Goal: Task Accomplishment & Management: Complete application form

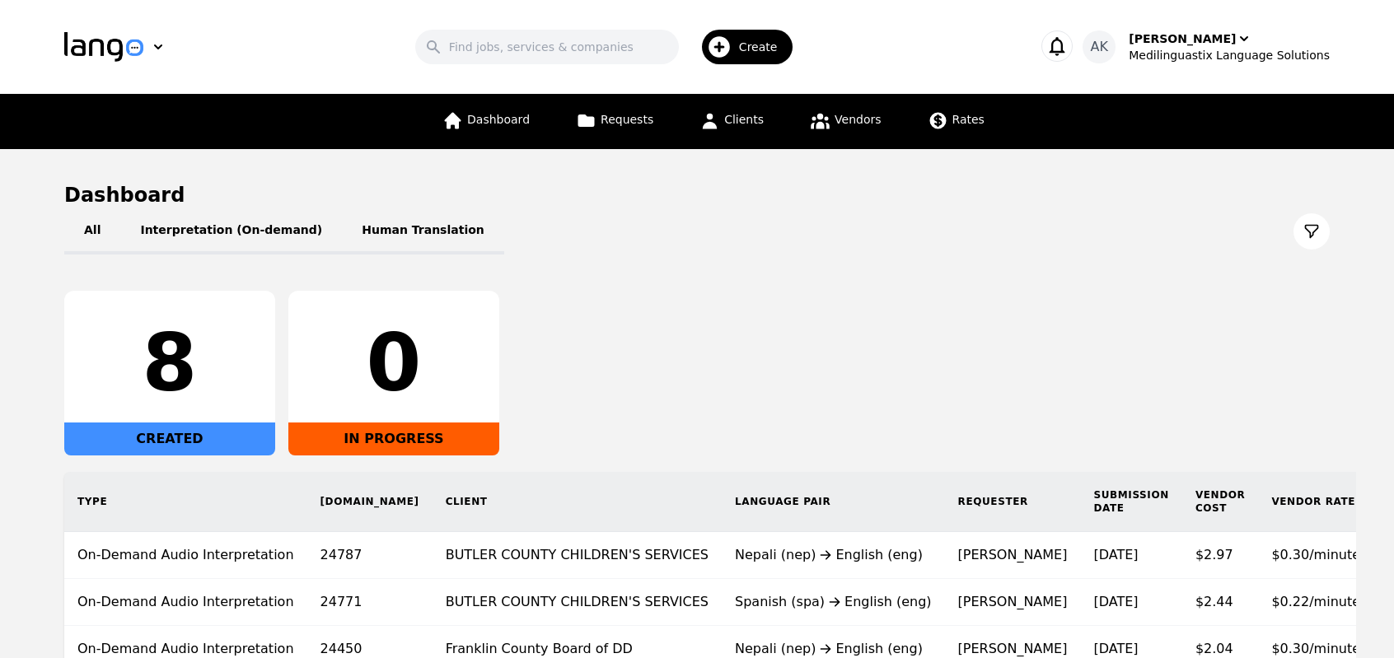
click at [781, 39] on span "Create" at bounding box center [764, 47] width 50 height 16
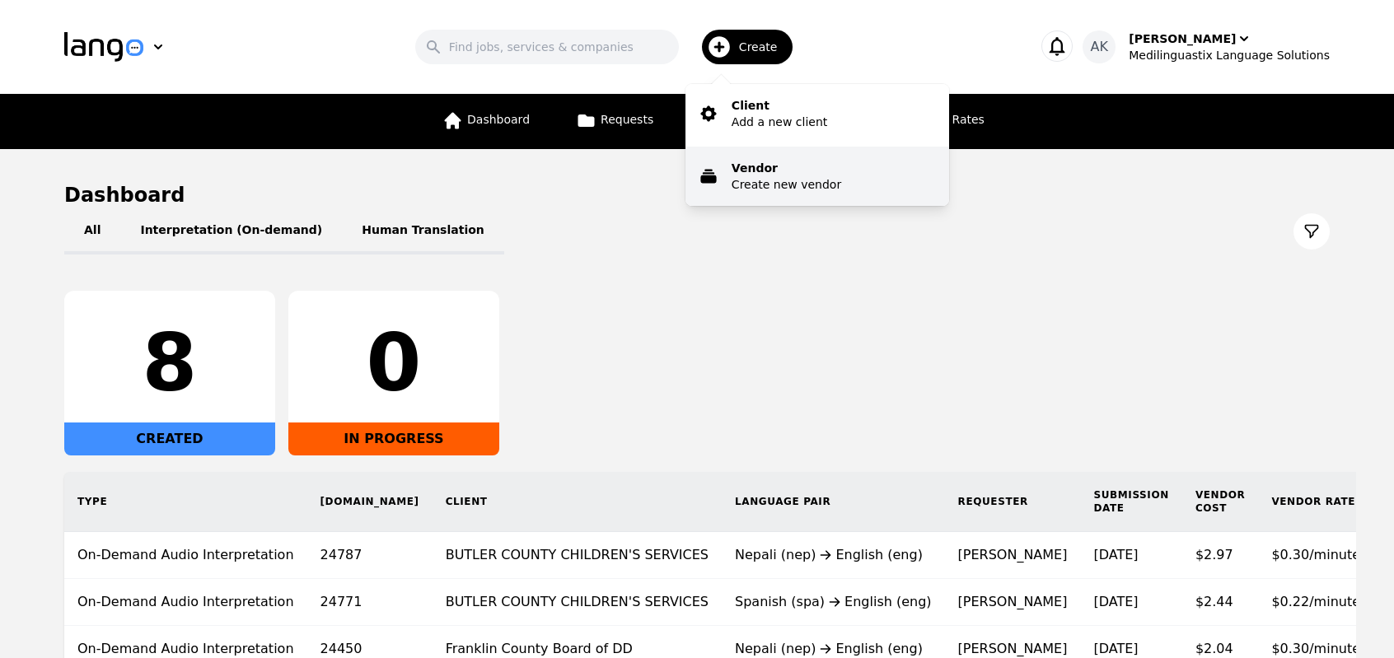
click at [774, 167] on p "Vendor" at bounding box center [786, 168] width 110 height 16
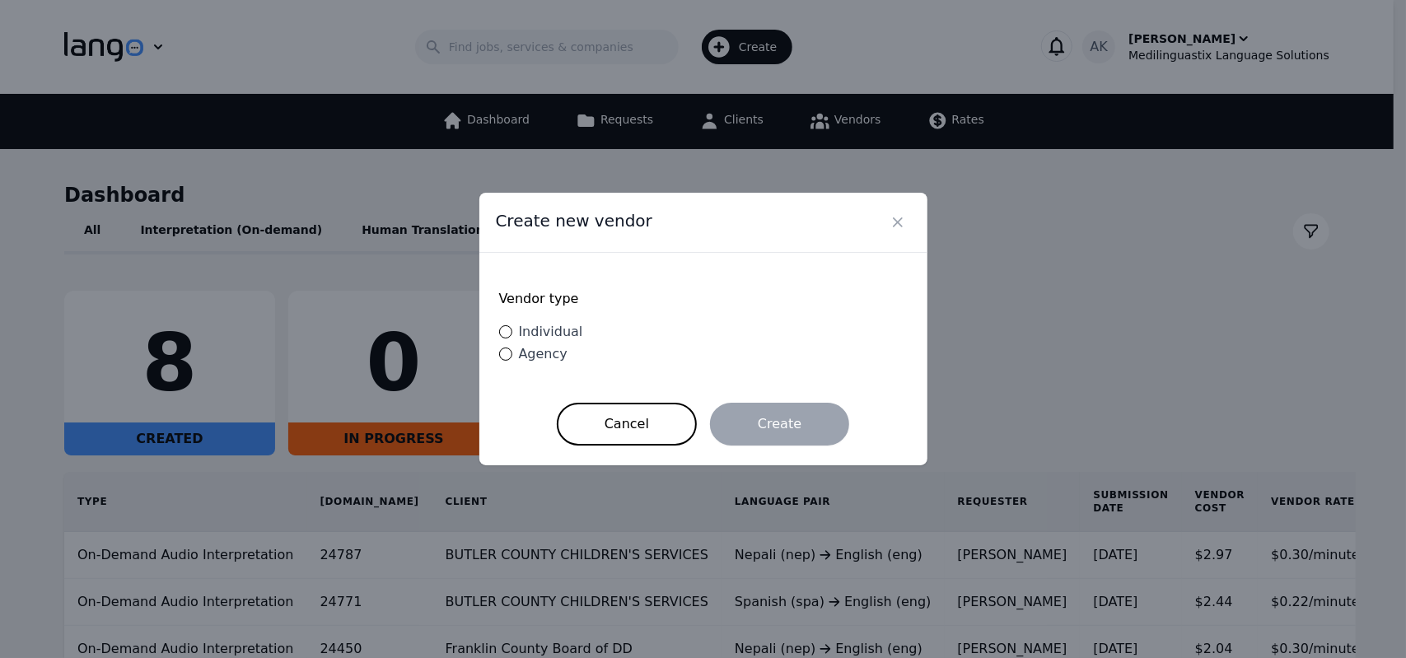
click at [528, 336] on span "Individual" at bounding box center [551, 332] width 64 height 16
click at [512, 336] on input "Individual" at bounding box center [505, 331] width 13 height 13
radio input "true"
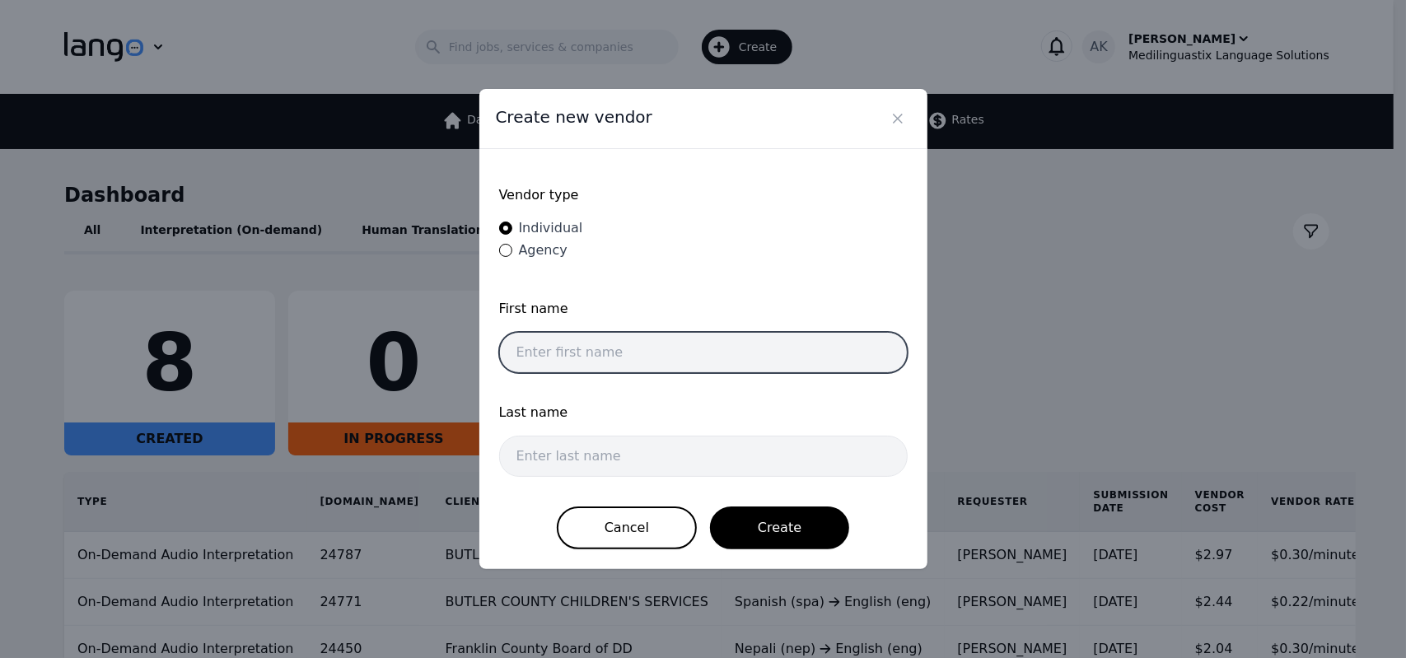
click at [622, 353] on input "text" at bounding box center [703, 352] width 409 height 41
paste input "Loubna"
type input "Loubna"
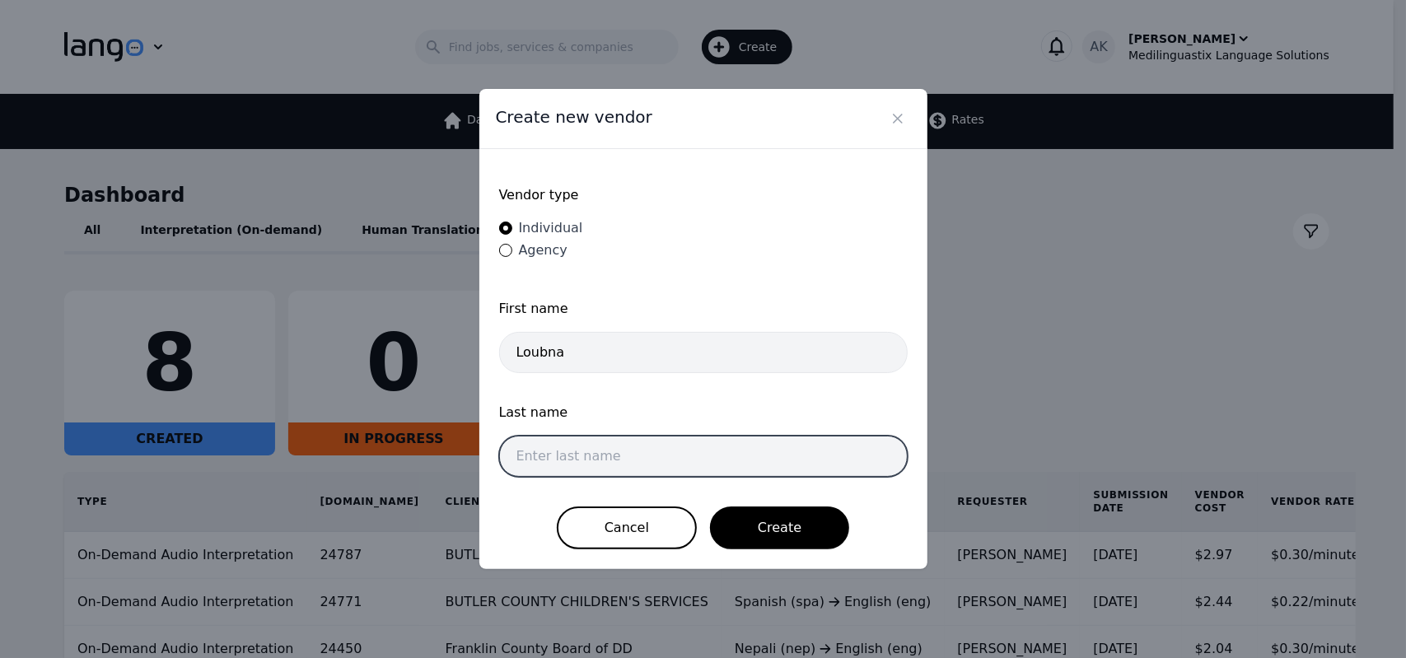
click at [588, 448] on input "text" at bounding box center [703, 456] width 409 height 41
paste input "Benyoucef"
type input "Benyoucef"
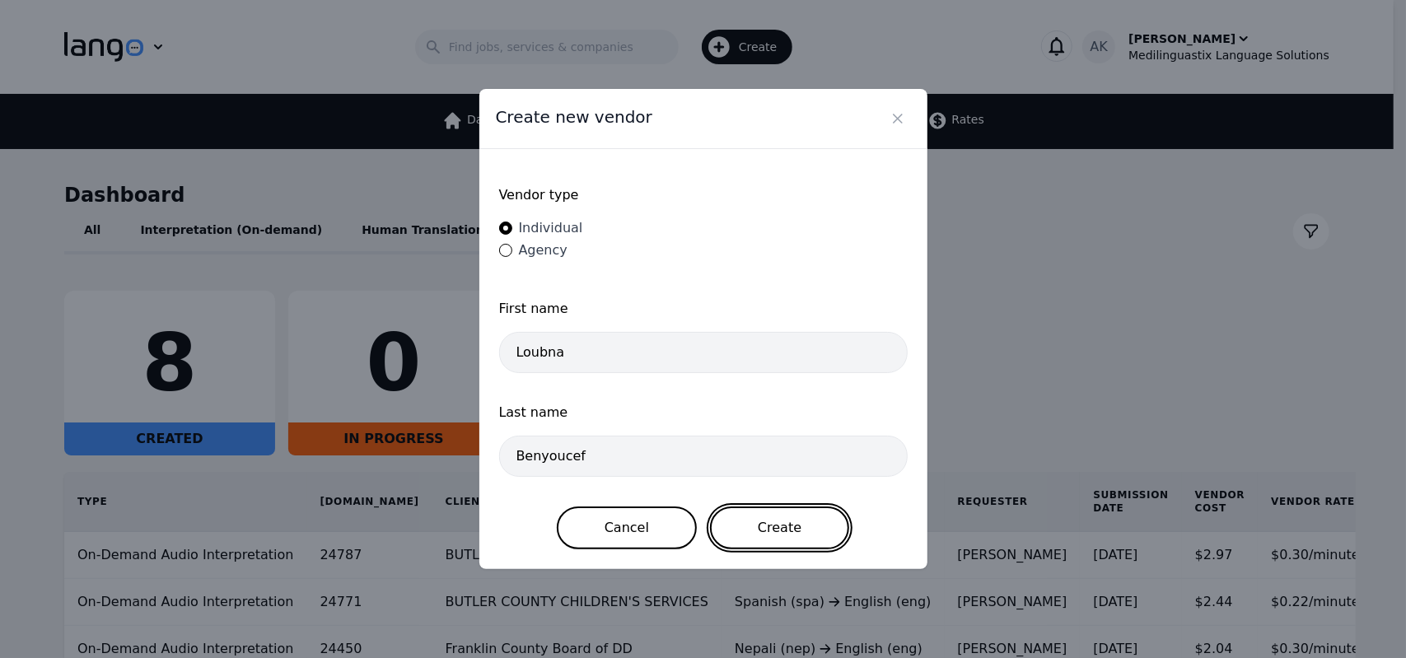
click at [798, 523] on button "Create" at bounding box center [779, 528] width 139 height 43
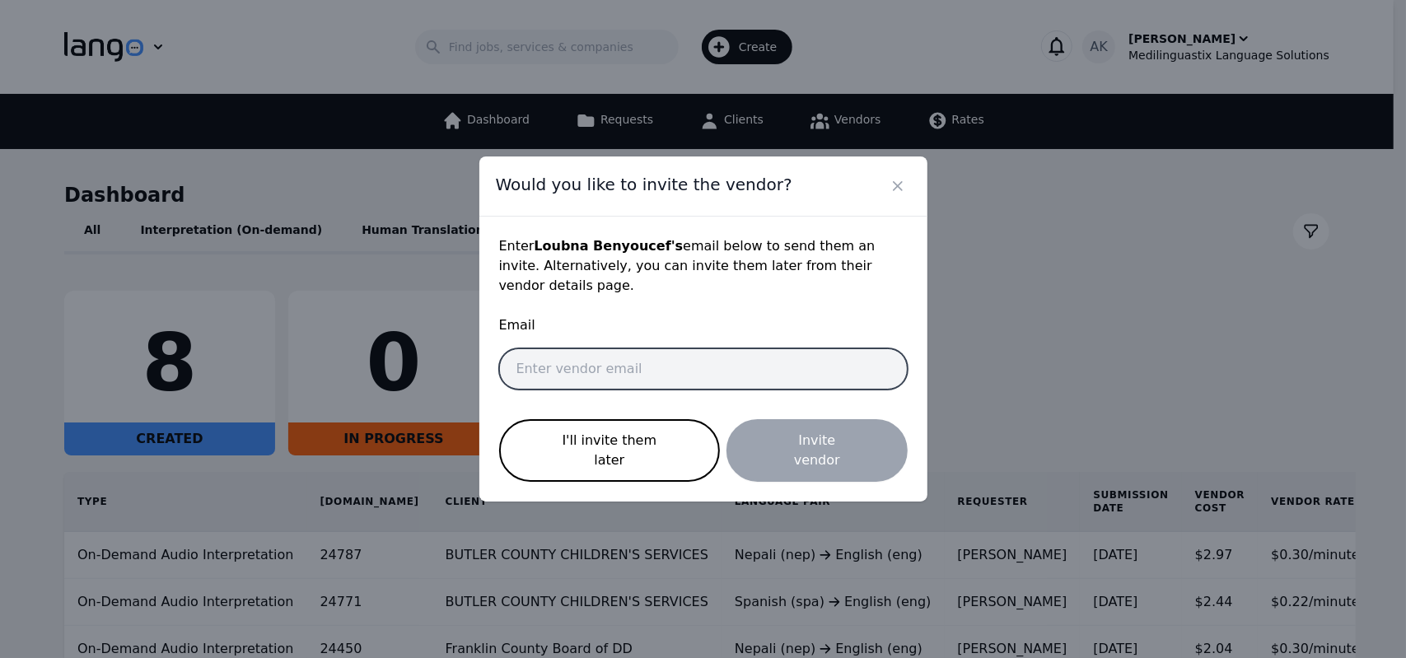
click at [657, 361] on input "email" at bounding box center [703, 368] width 409 height 41
paste input "[EMAIL_ADDRESS][DOMAIN_NAME]"
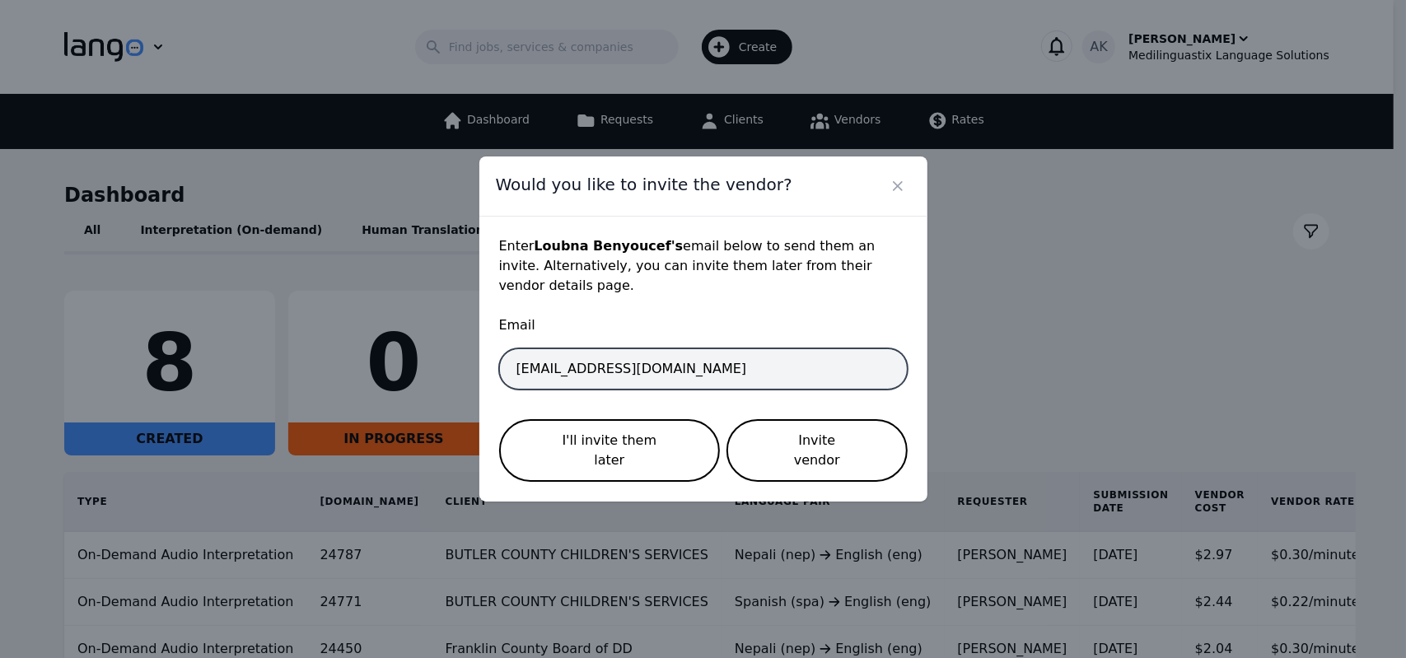
type input "[EMAIL_ADDRESS][DOMAIN_NAME]"
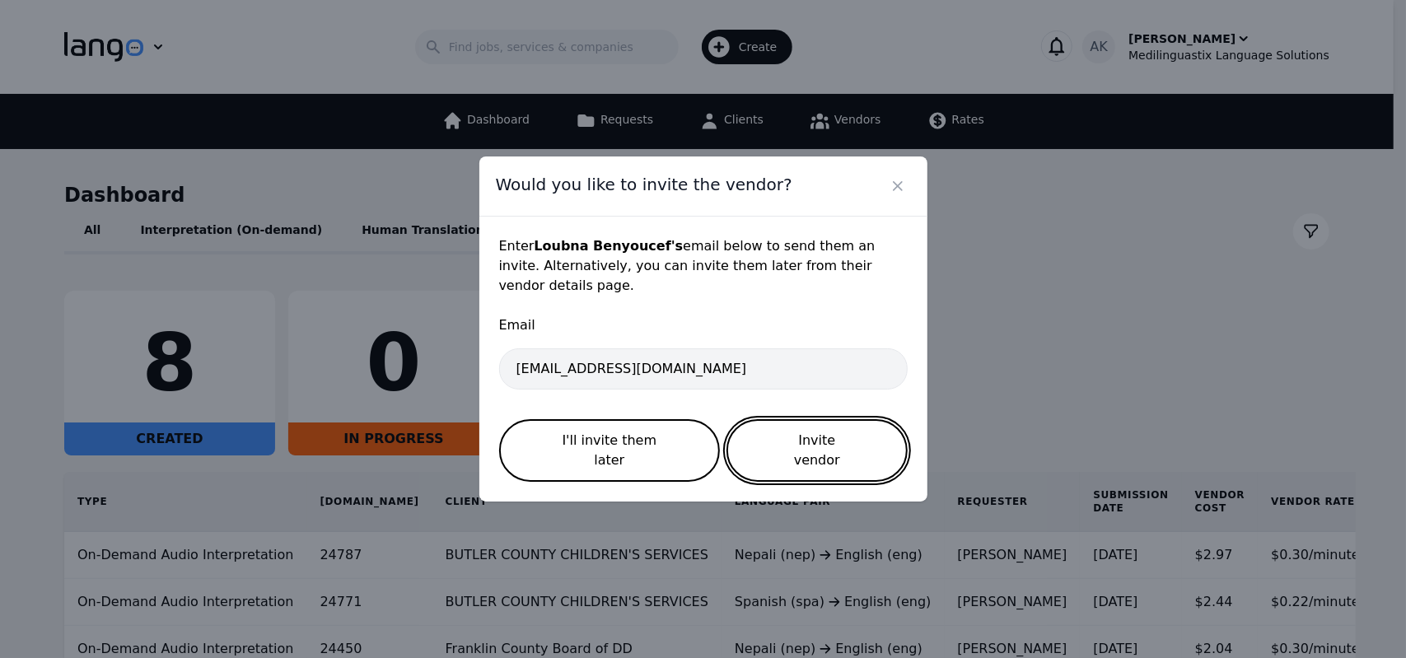
click at [823, 455] on button "Invite vendor" at bounding box center [816, 450] width 180 height 63
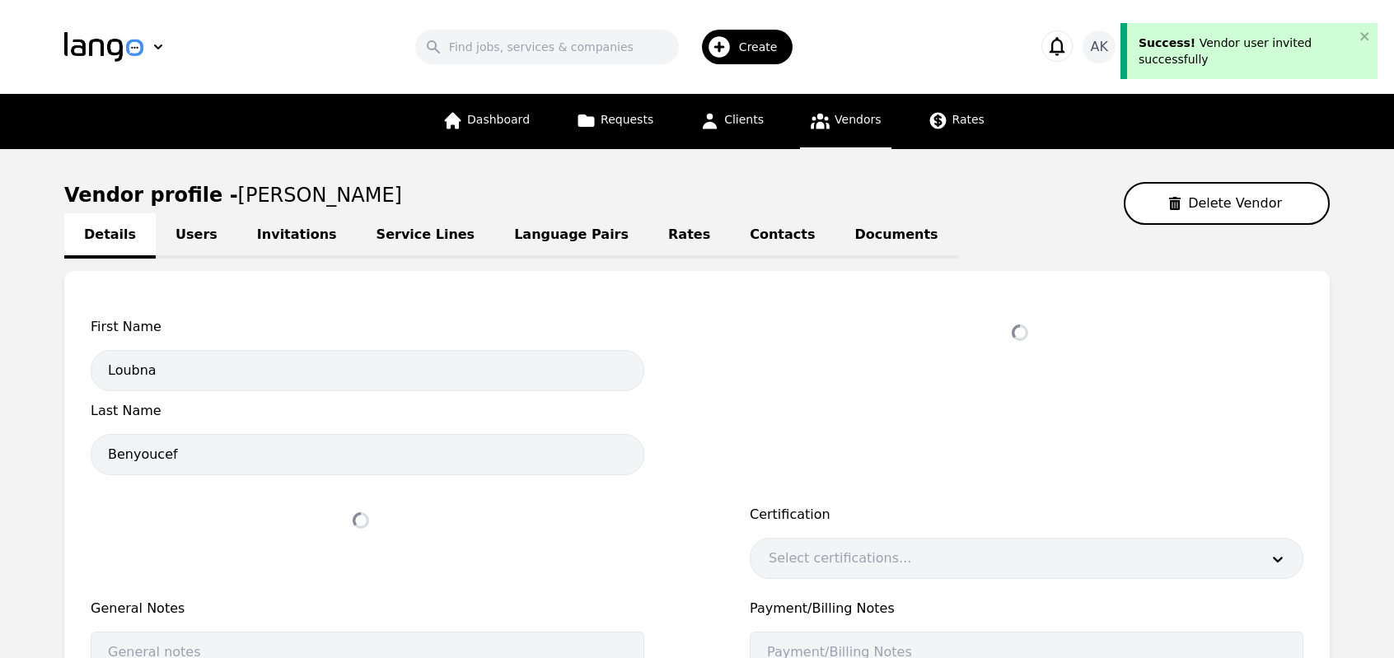
select select "active"
